Goal: Task Accomplishment & Management: Manage account settings

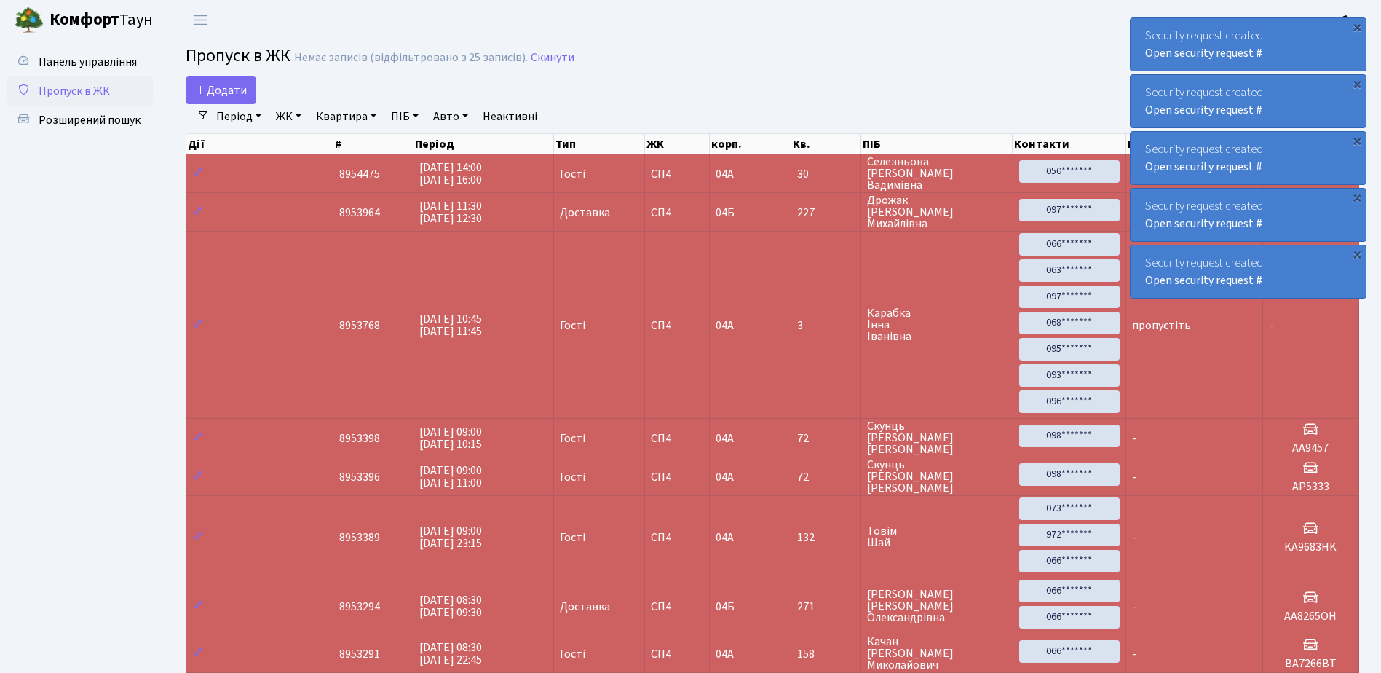
select select "25"
click at [55, 79] on link "Пропуск в ЖК" at bounding box center [80, 90] width 146 height 29
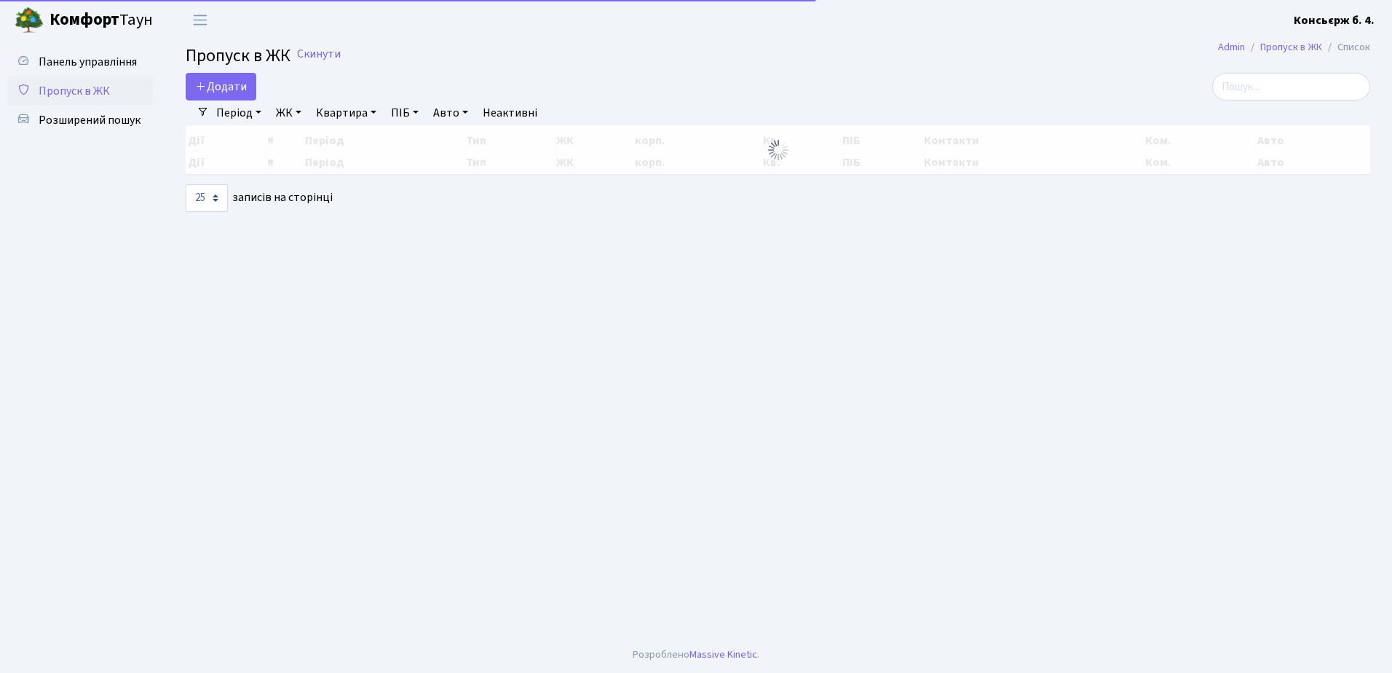
select select "25"
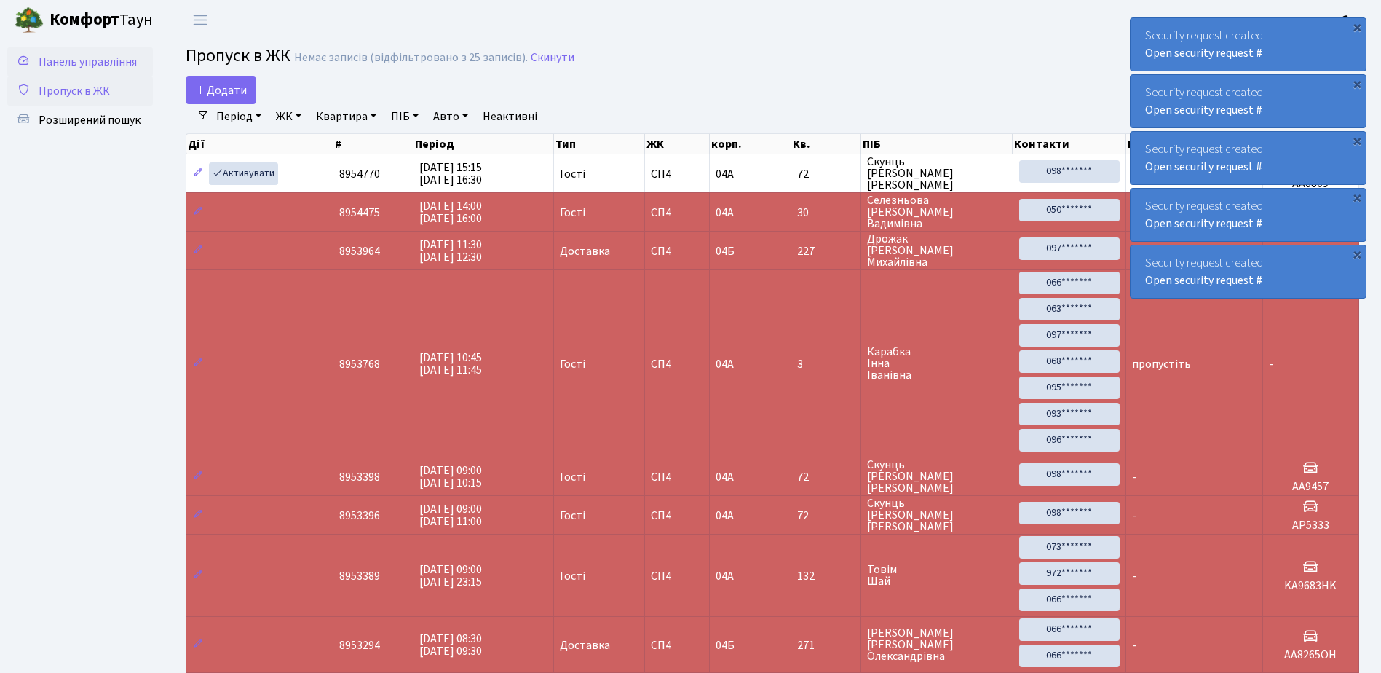
click at [125, 73] on link "Панель управління" at bounding box center [80, 61] width 146 height 29
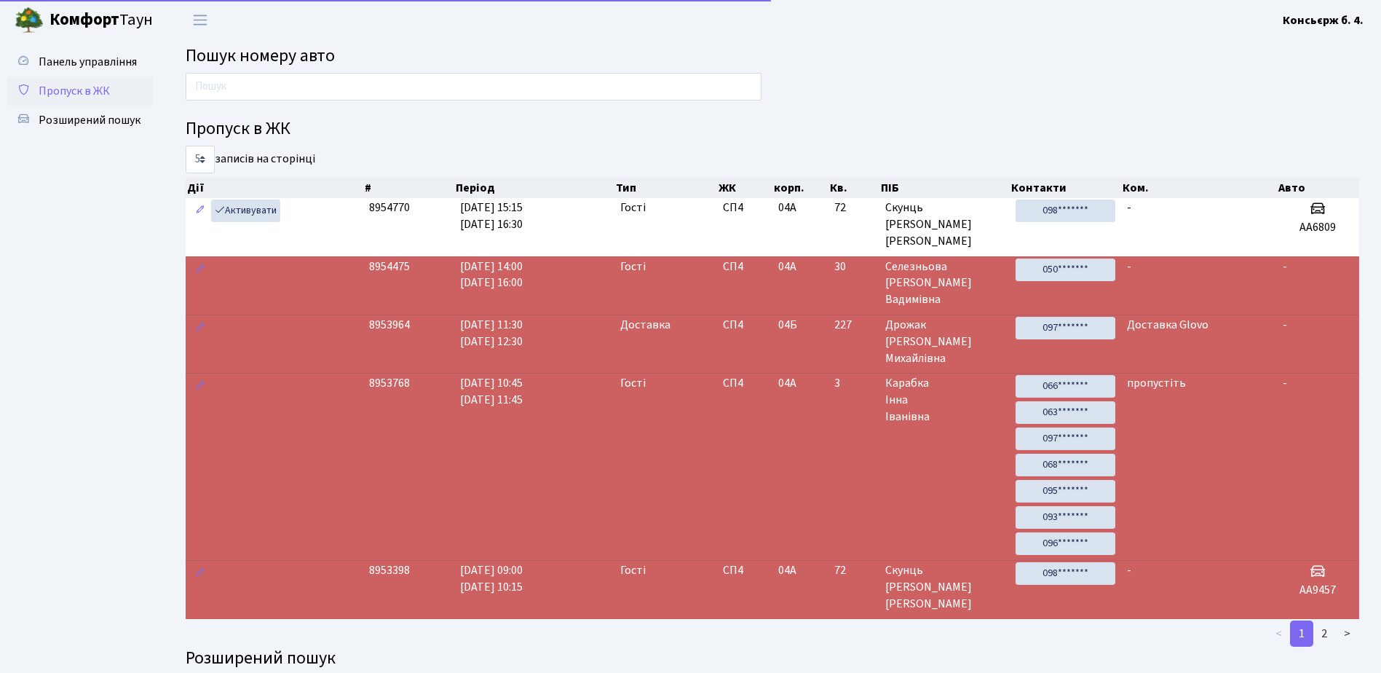
click at [102, 88] on span "Пропуск в ЖК" at bounding box center [74, 91] width 71 height 16
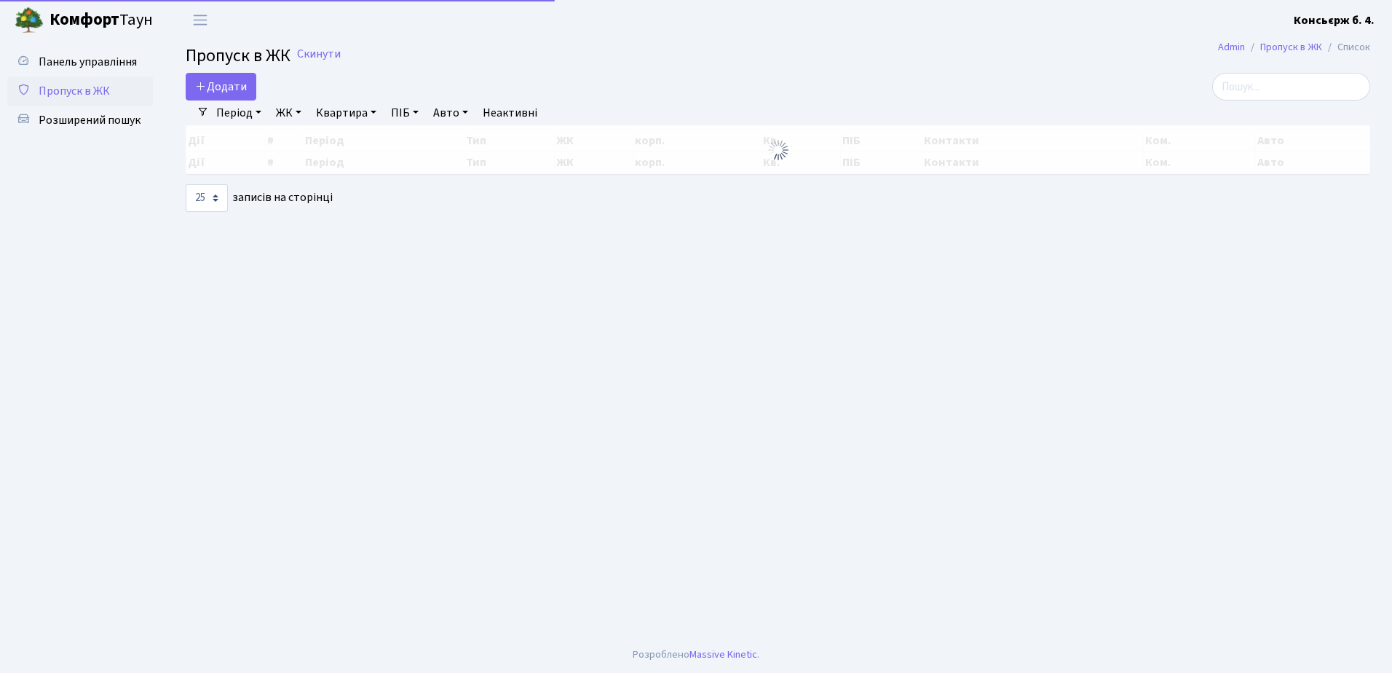
select select "25"
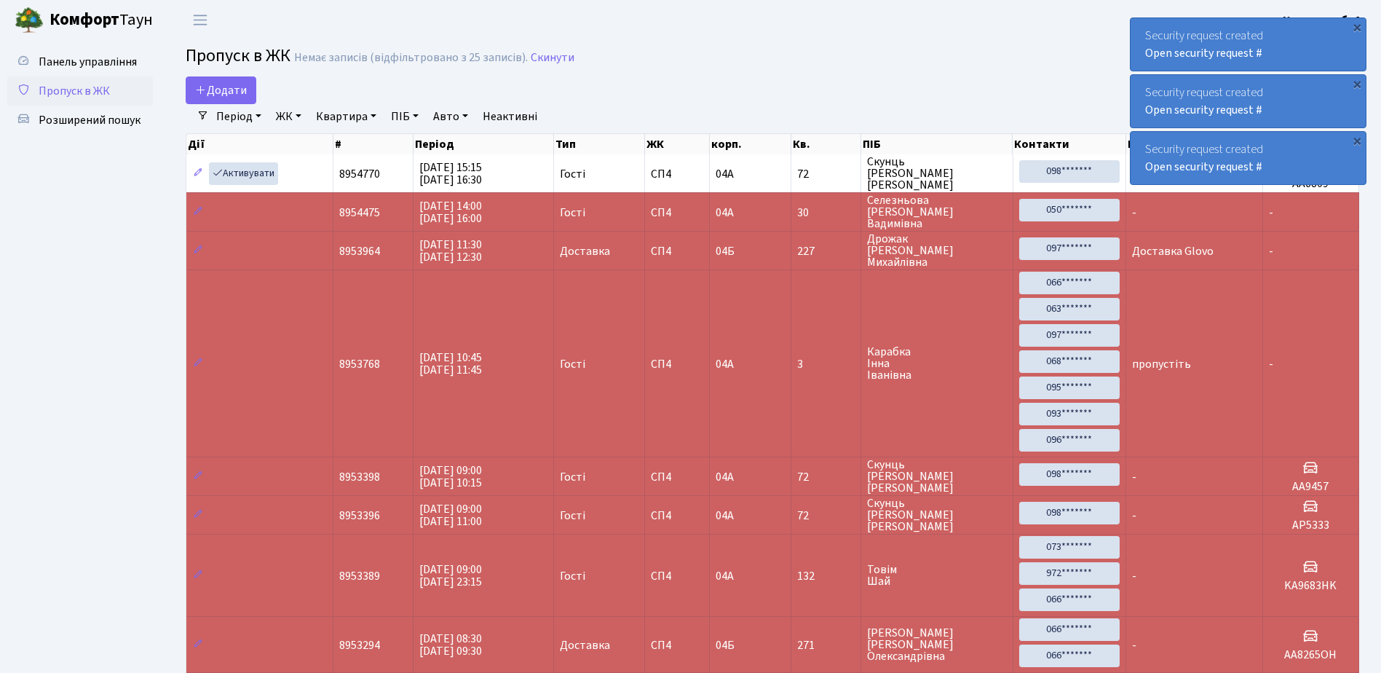
click at [234, 110] on link "Період" at bounding box center [238, 116] width 57 height 25
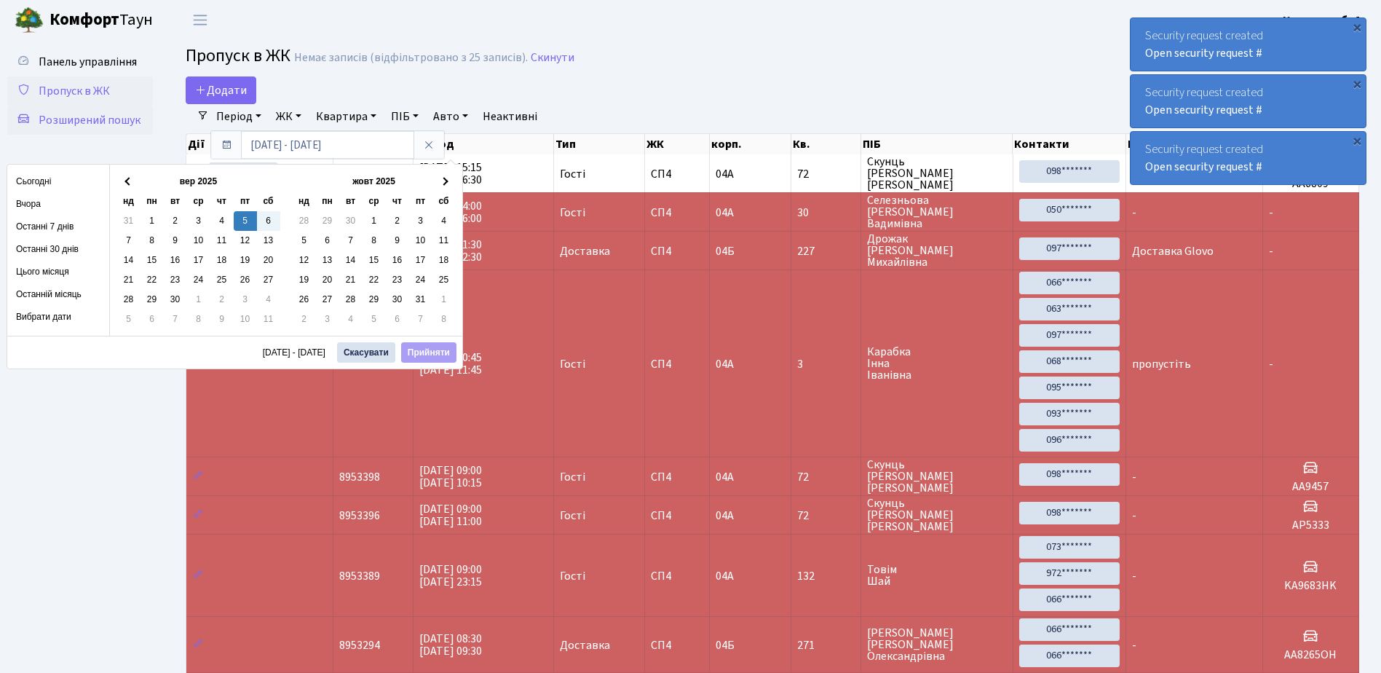
click at [127, 134] on link "Розширений пошук" at bounding box center [80, 120] width 146 height 29
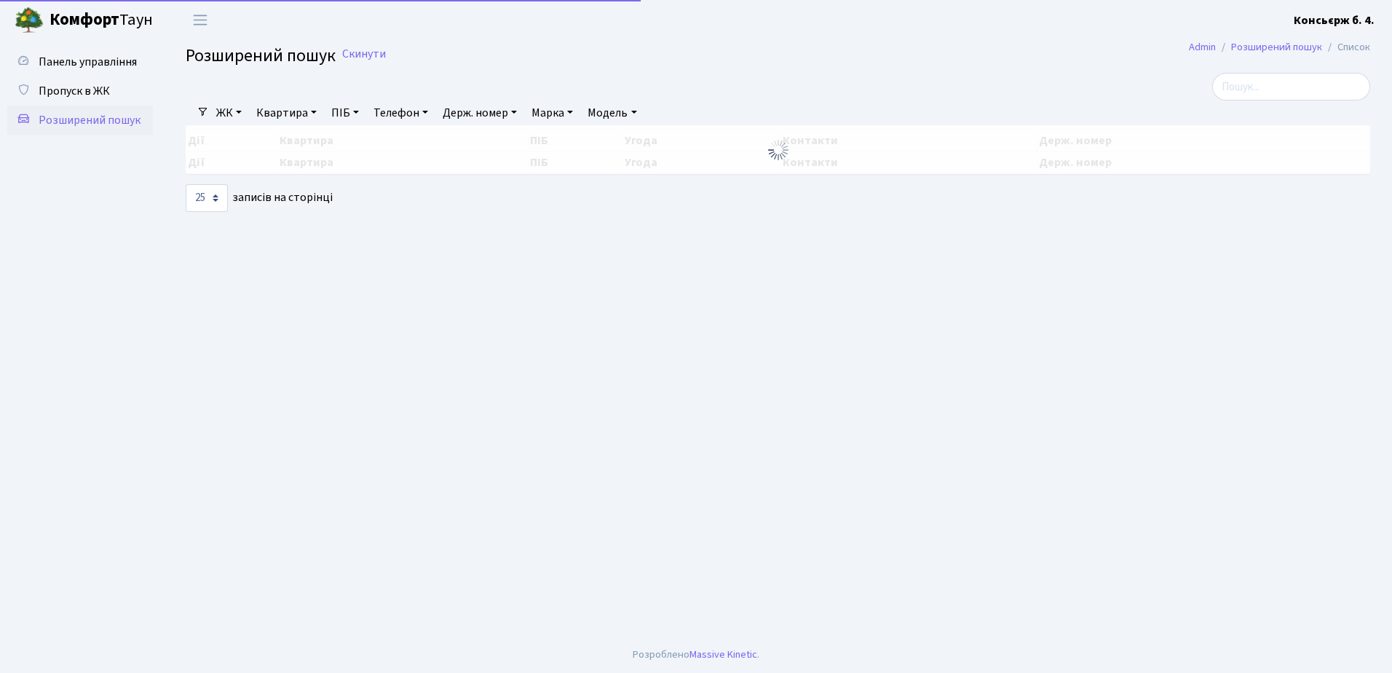
select select "25"
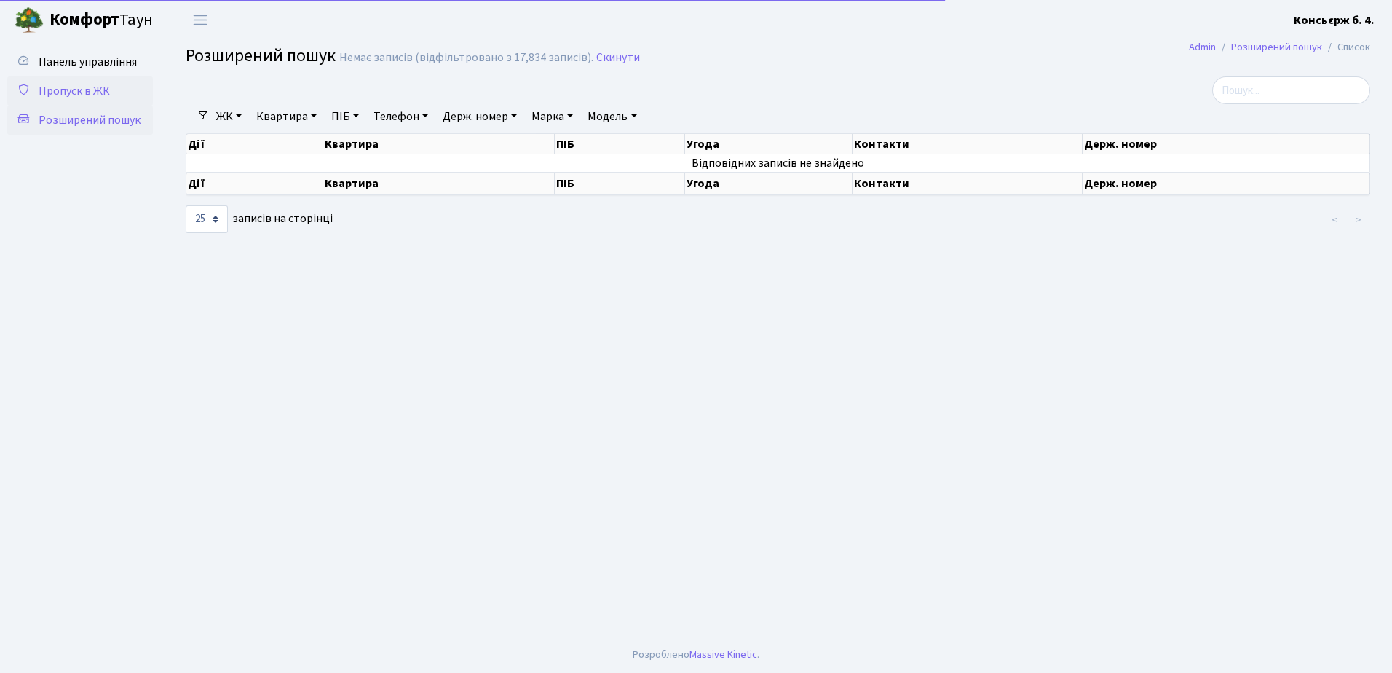
click at [94, 95] on span "Пропуск в ЖК" at bounding box center [74, 91] width 71 height 16
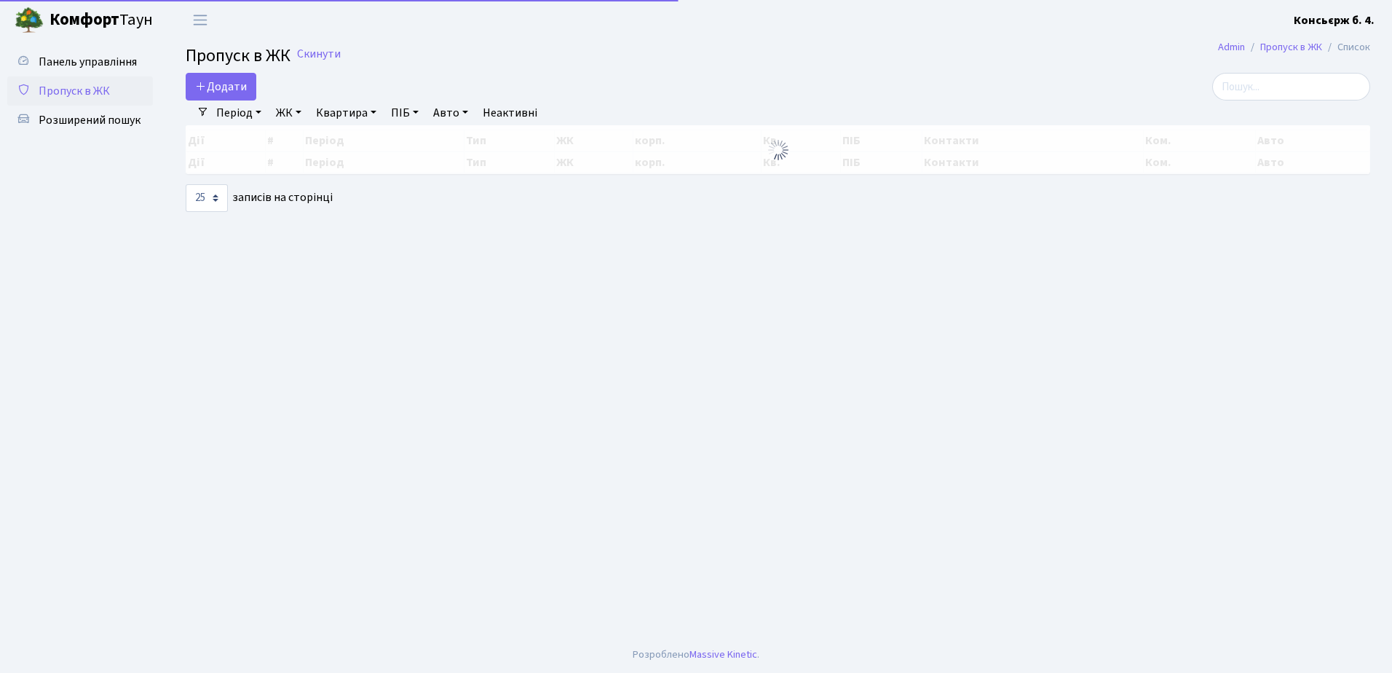
select select "25"
